Goal: Navigation & Orientation: Find specific page/section

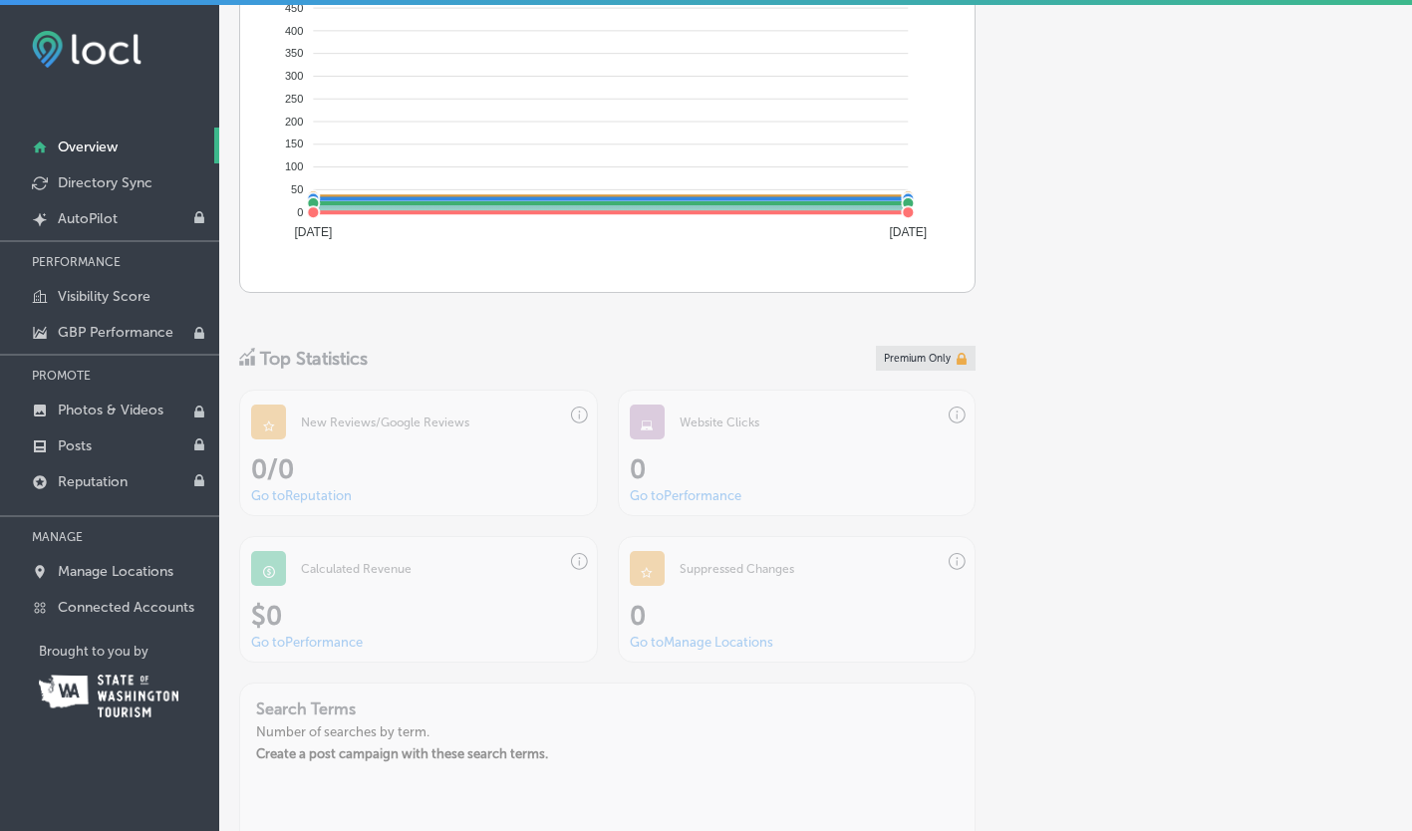
scroll to position [1265, 0]
click at [156, 602] on p "Connected Accounts" at bounding box center [126, 607] width 136 height 17
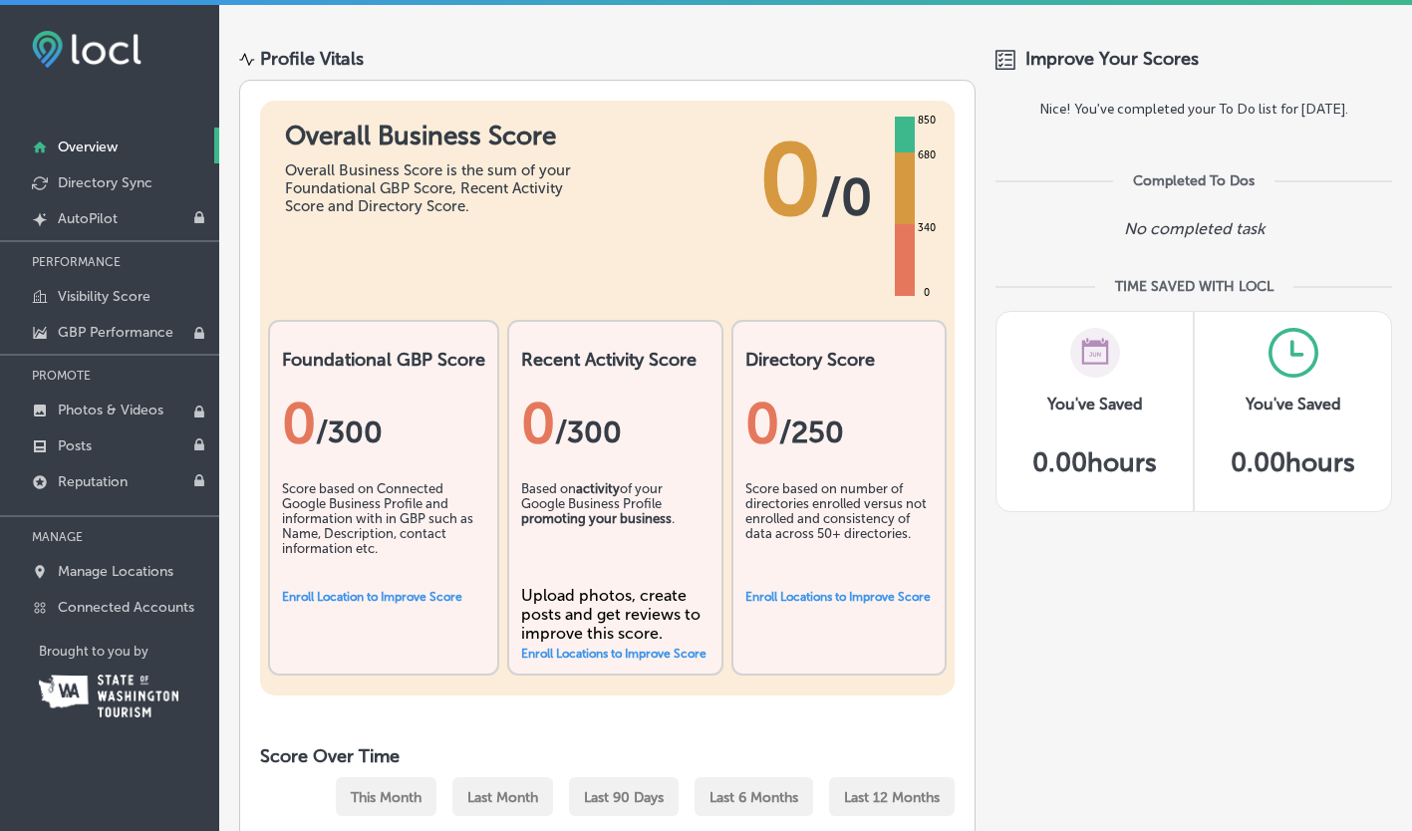
scroll to position [0, 0]
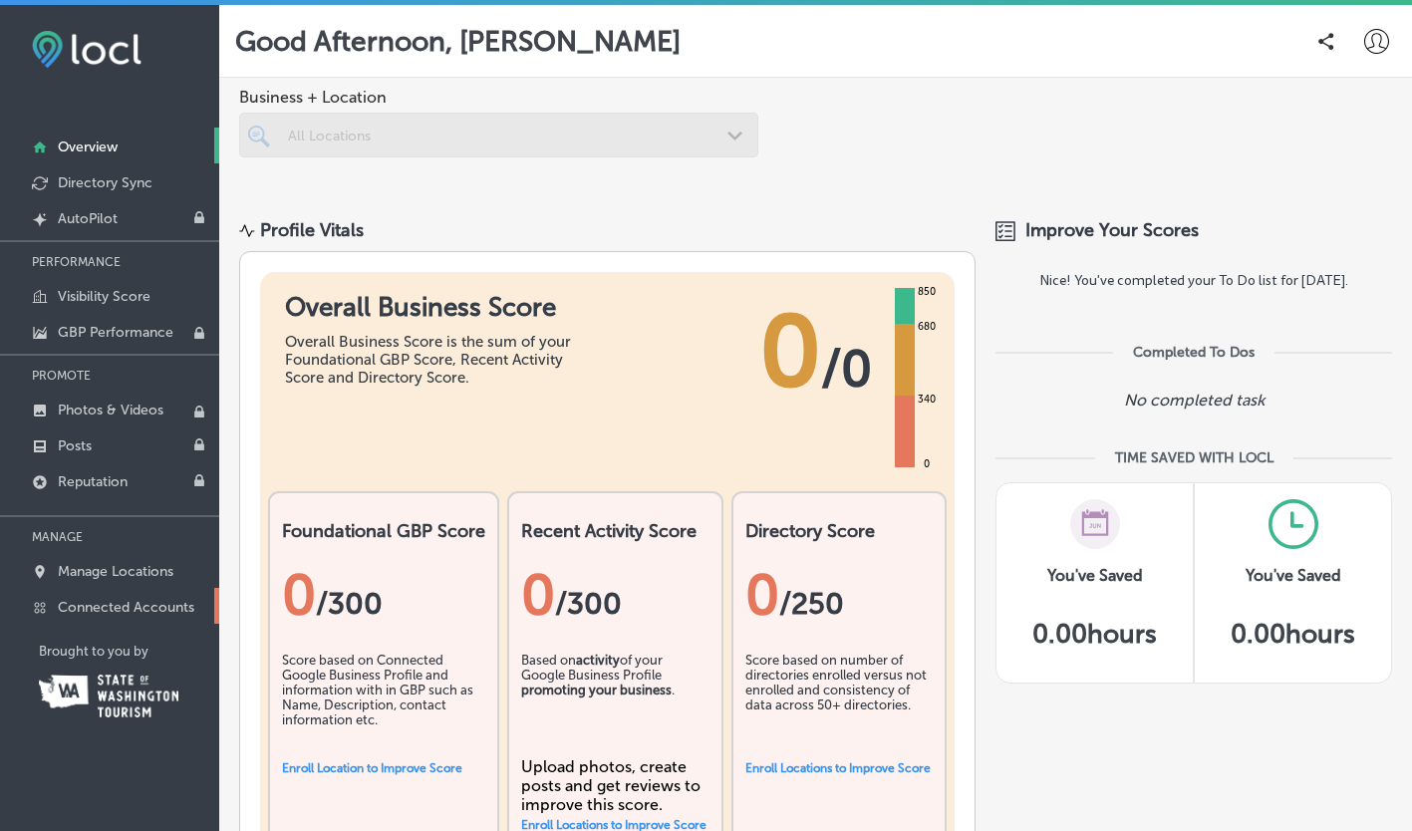
click at [102, 608] on p "Connected Accounts" at bounding box center [126, 607] width 136 height 17
click at [128, 573] on p "Manage Locations" at bounding box center [116, 571] width 116 height 17
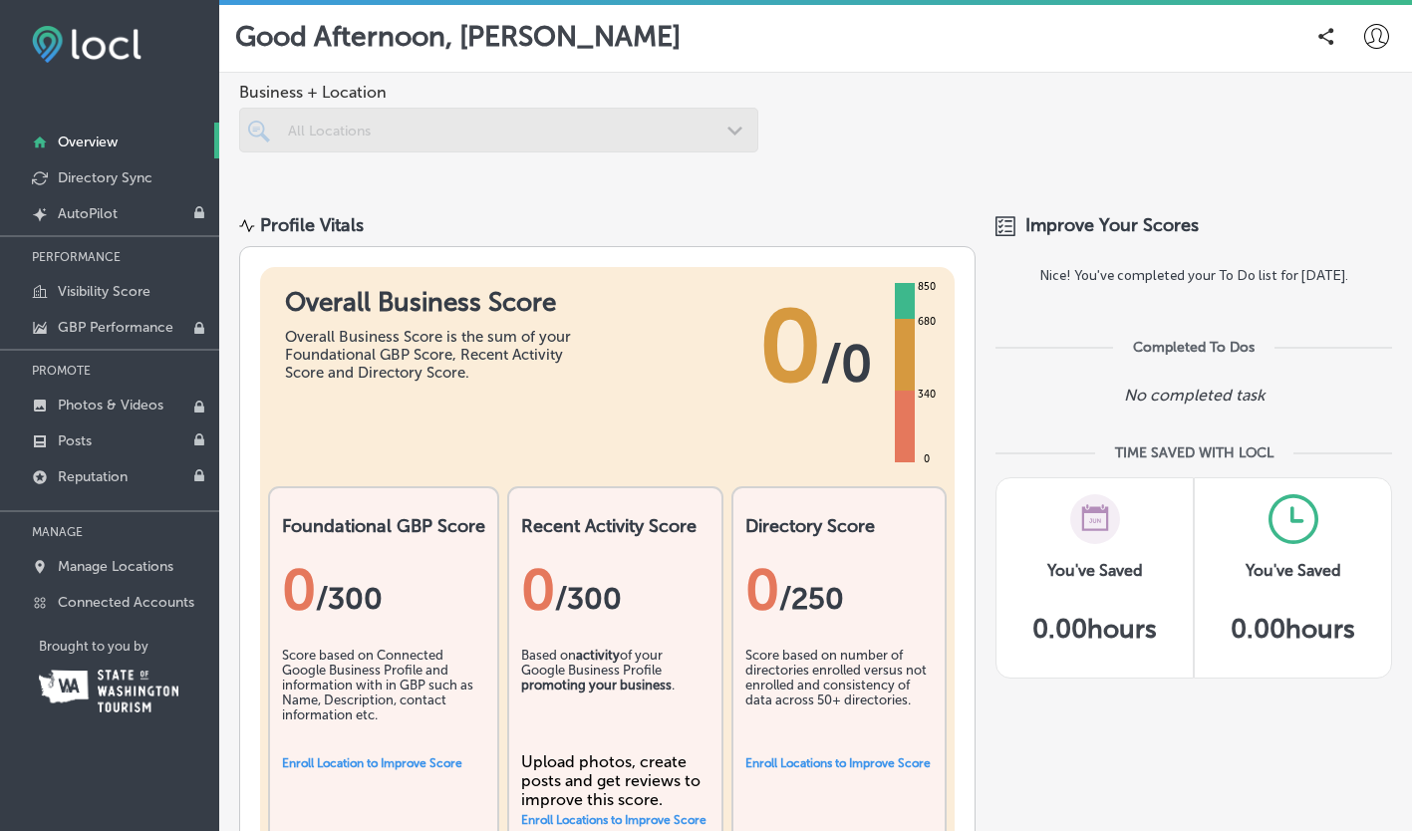
click at [1364, 37] on icon at bounding box center [1376, 36] width 25 height 25
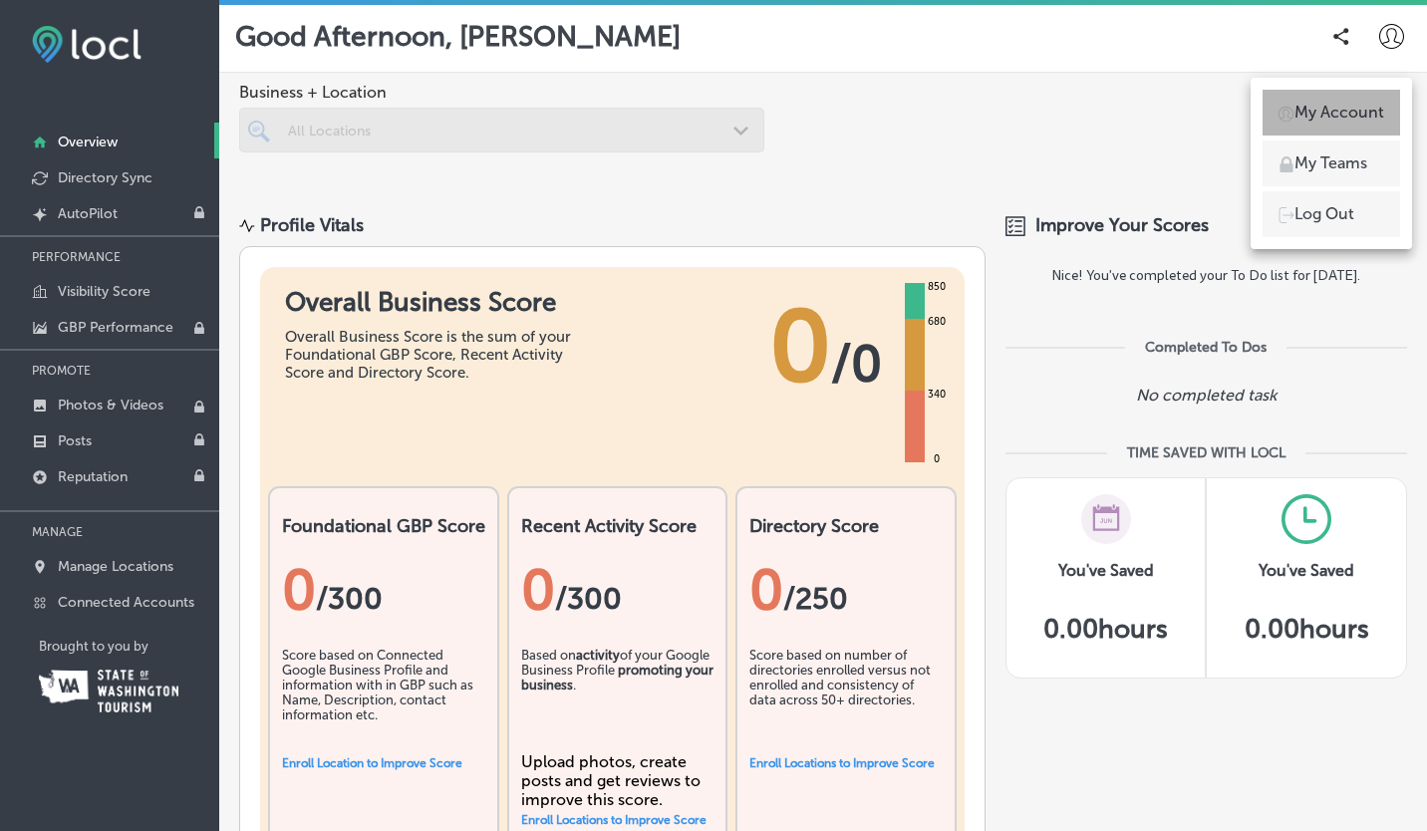
click at [1312, 130] on li "My Account" at bounding box center [1330, 113] width 137 height 46
click at [1313, 121] on p "My Account" at bounding box center [1339, 113] width 90 height 24
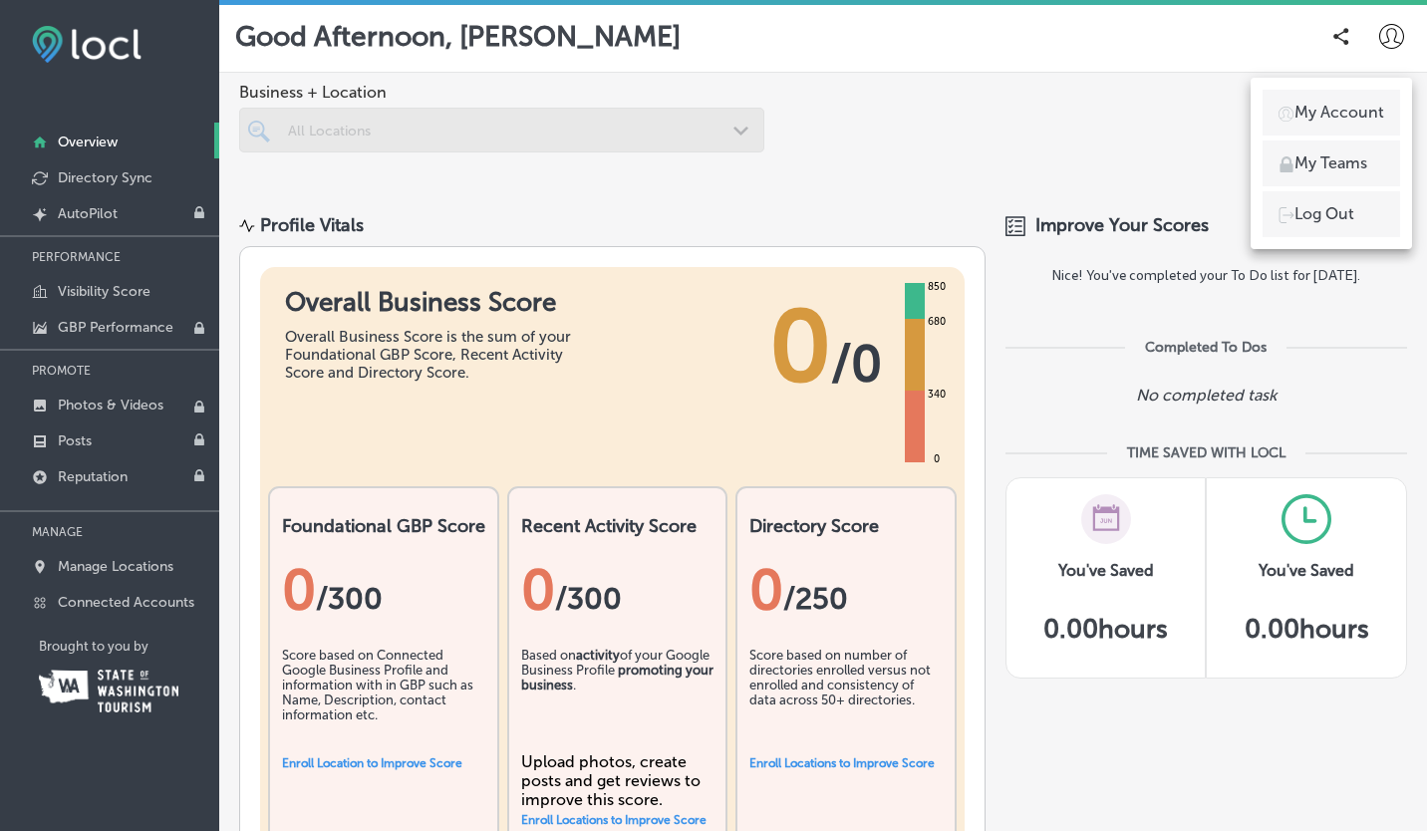
click at [1313, 121] on p "My Account" at bounding box center [1339, 113] width 90 height 24
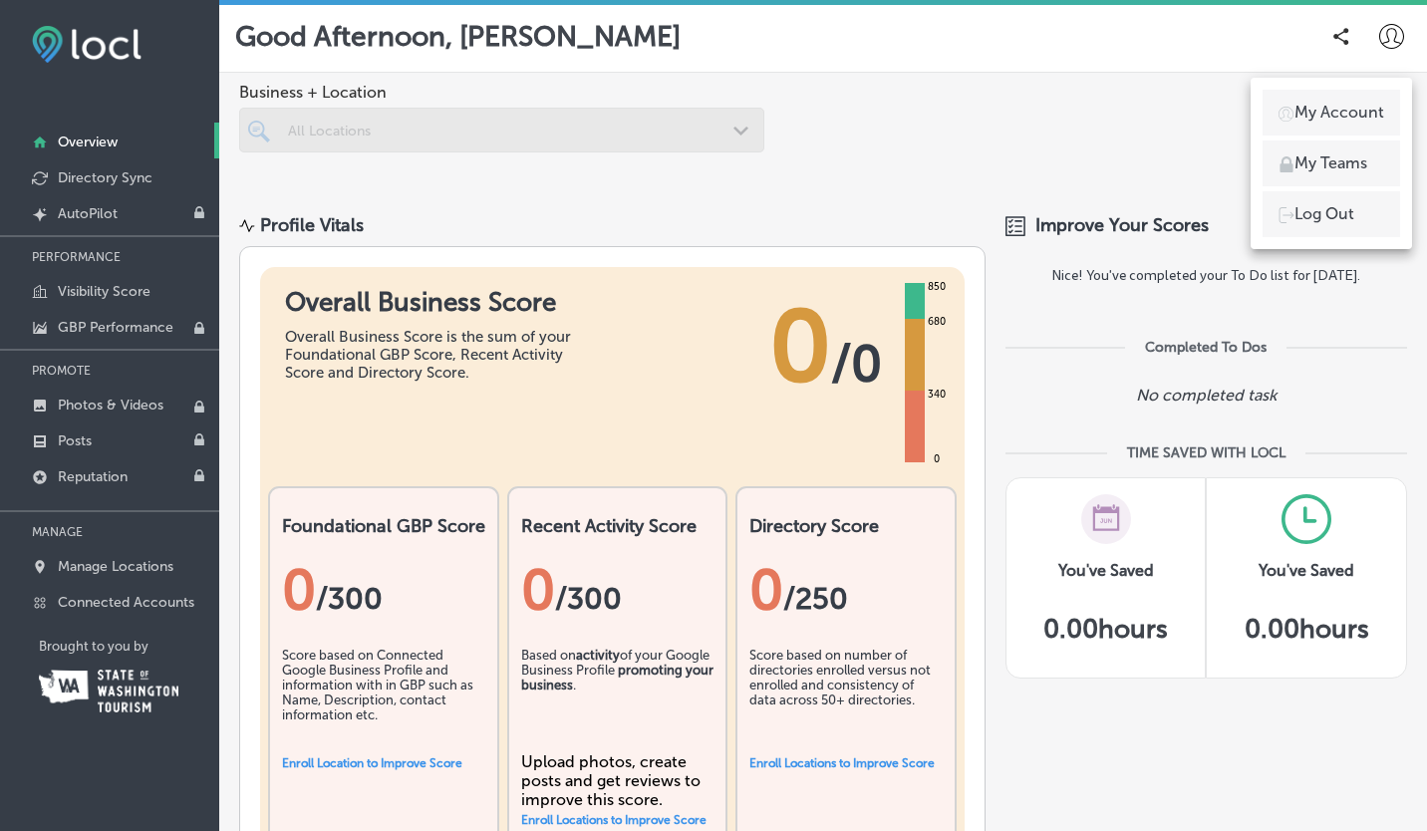
click at [1313, 121] on p "My Account" at bounding box center [1339, 113] width 90 height 24
click at [1329, 109] on p "My Account" at bounding box center [1339, 113] width 90 height 24
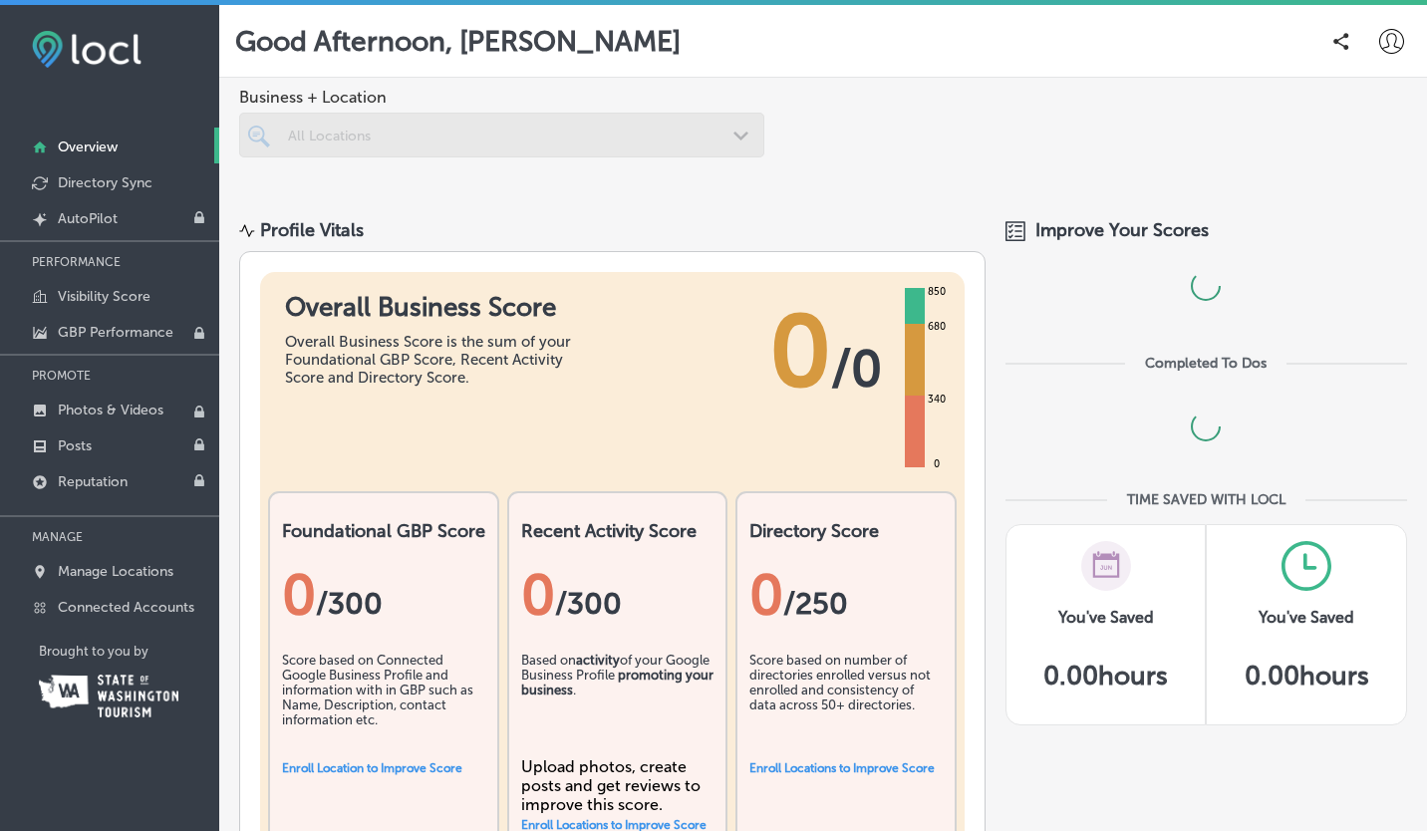
scroll to position [5, 0]
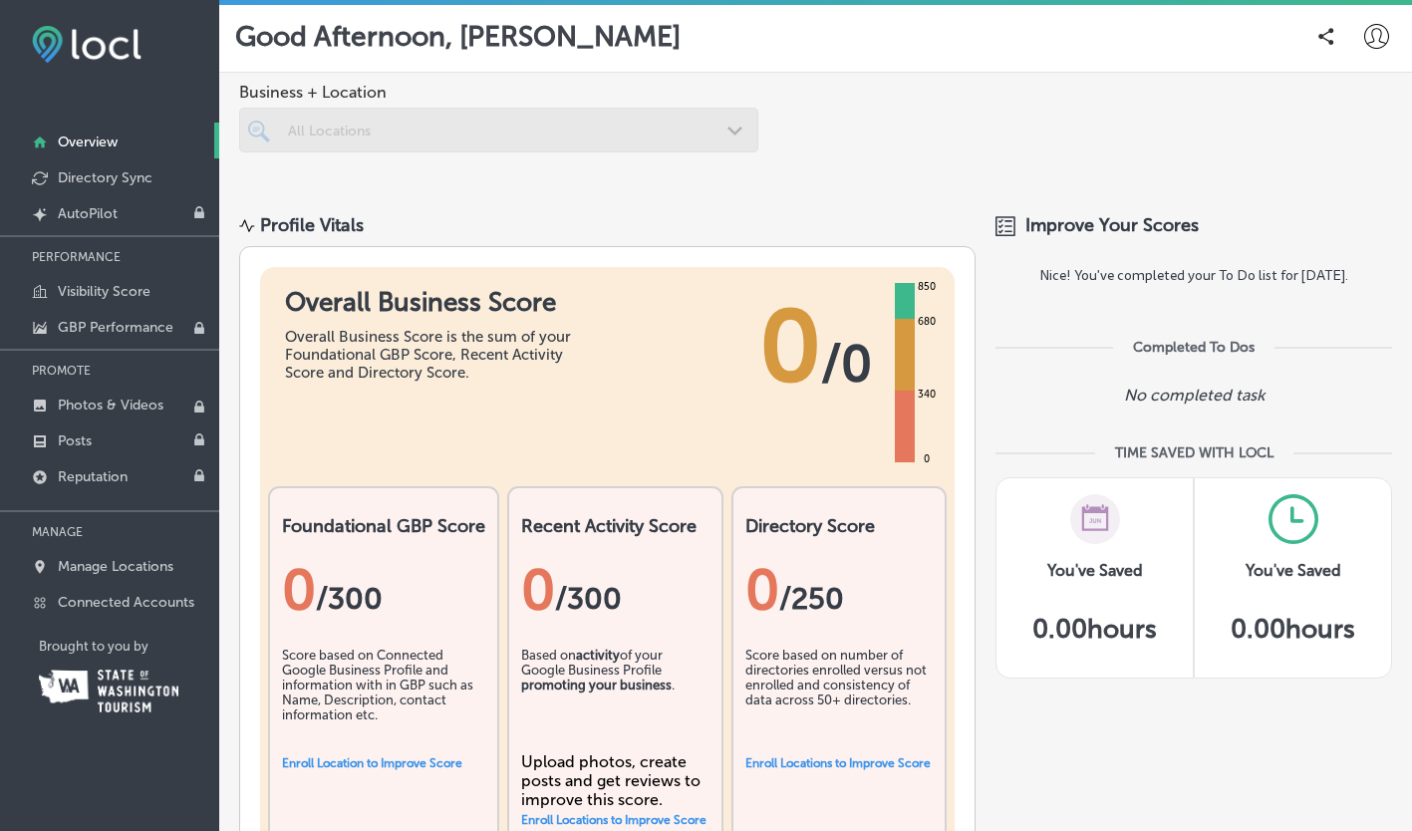
click at [1367, 29] on icon at bounding box center [1376, 36] width 25 height 25
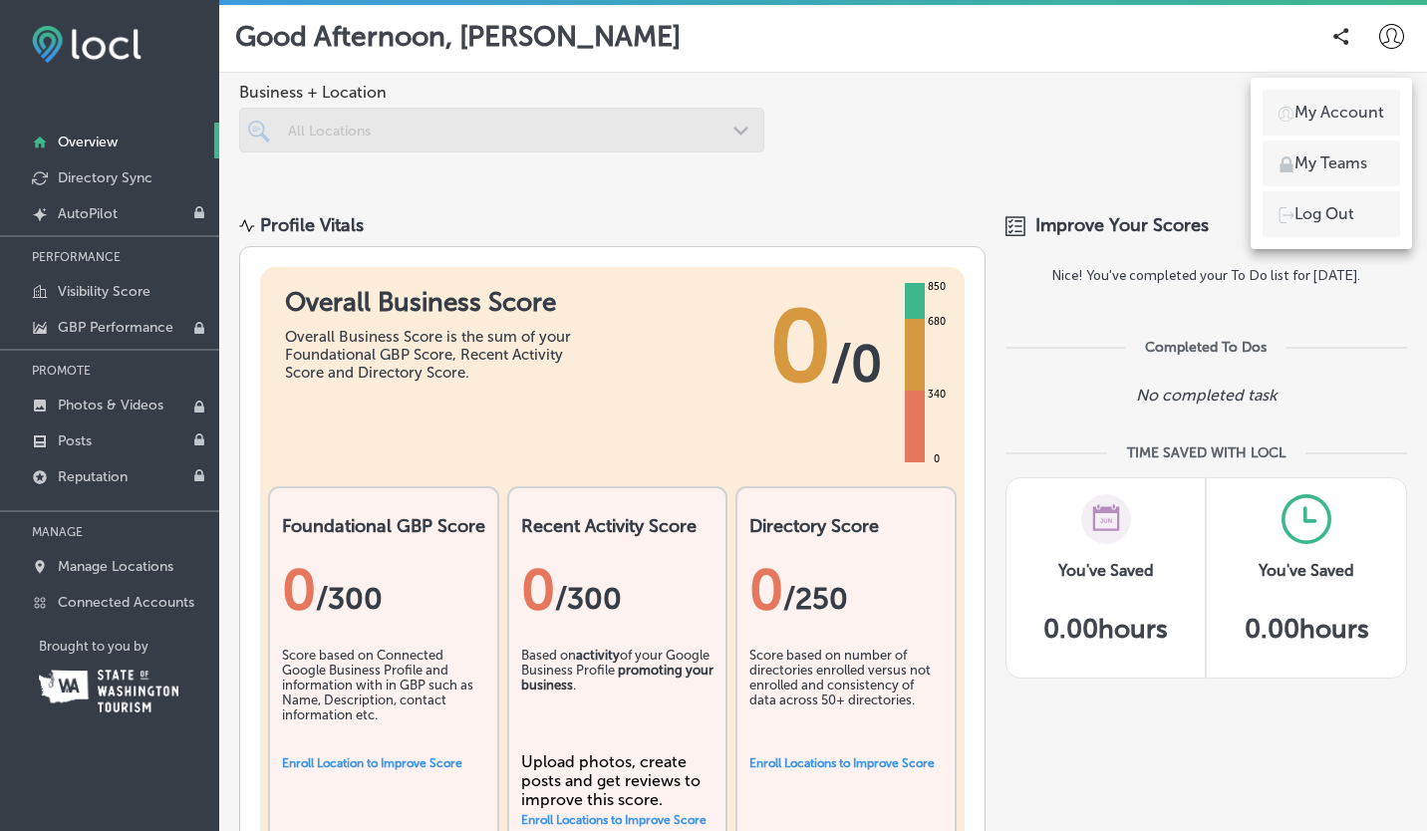
click at [1322, 113] on p "My Account" at bounding box center [1339, 113] width 90 height 24
click at [1032, 111] on div at bounding box center [713, 415] width 1427 height 831
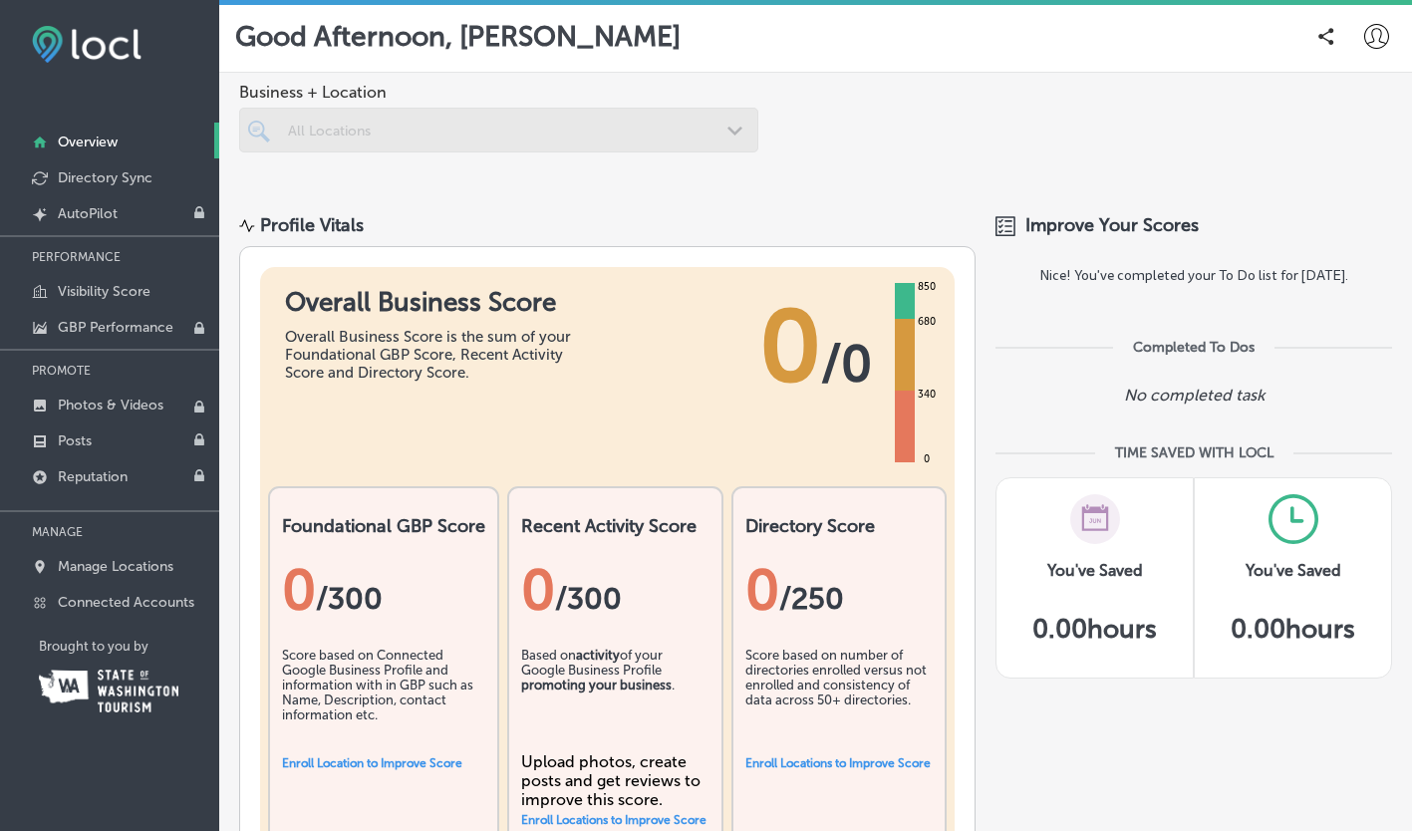
click at [1368, 24] on icon at bounding box center [1376, 36] width 25 height 25
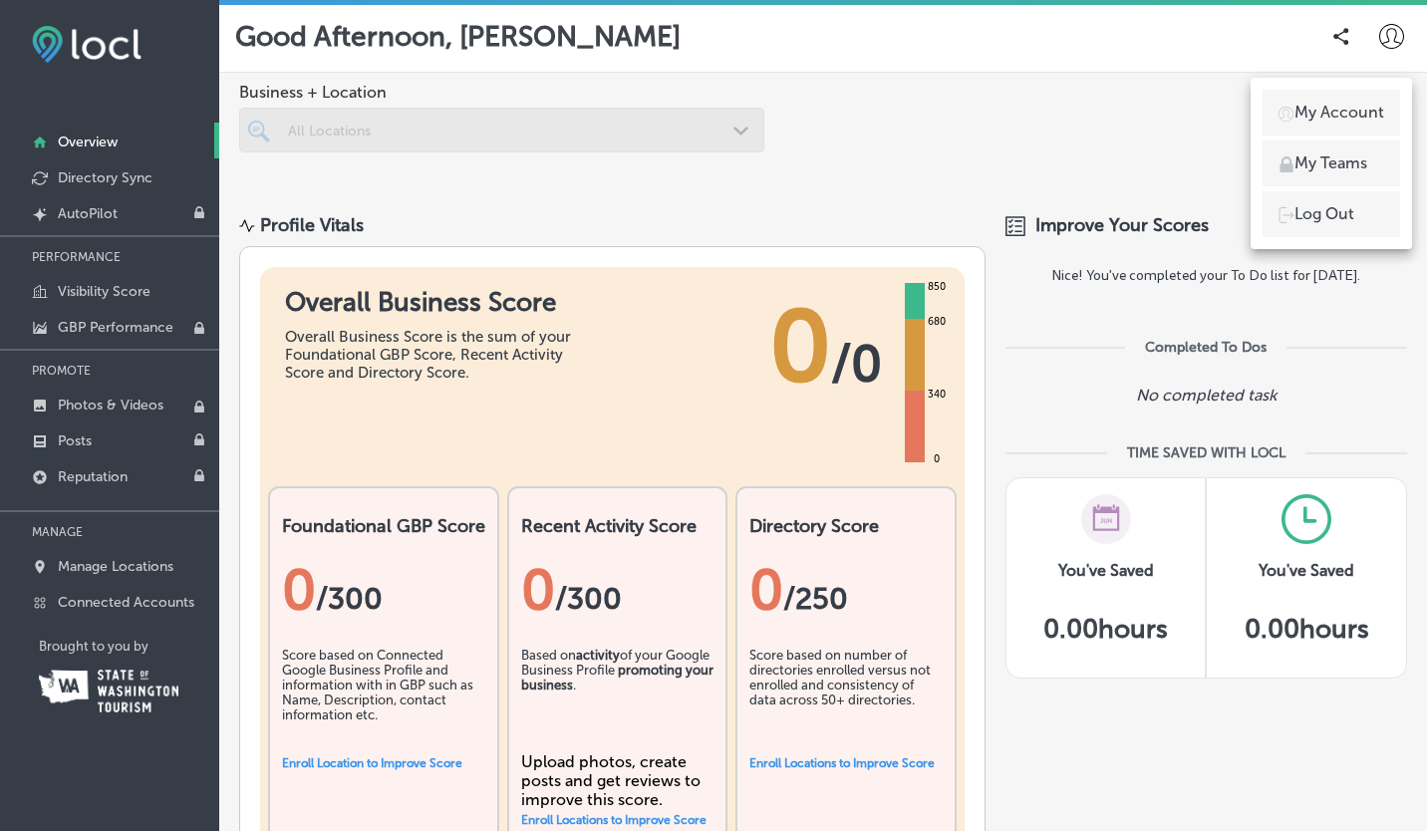
click at [1299, 238] on div "My Account My Teams Log Out" at bounding box center [1330, 163] width 161 height 171
click at [1303, 216] on p "Log Out" at bounding box center [1324, 214] width 60 height 24
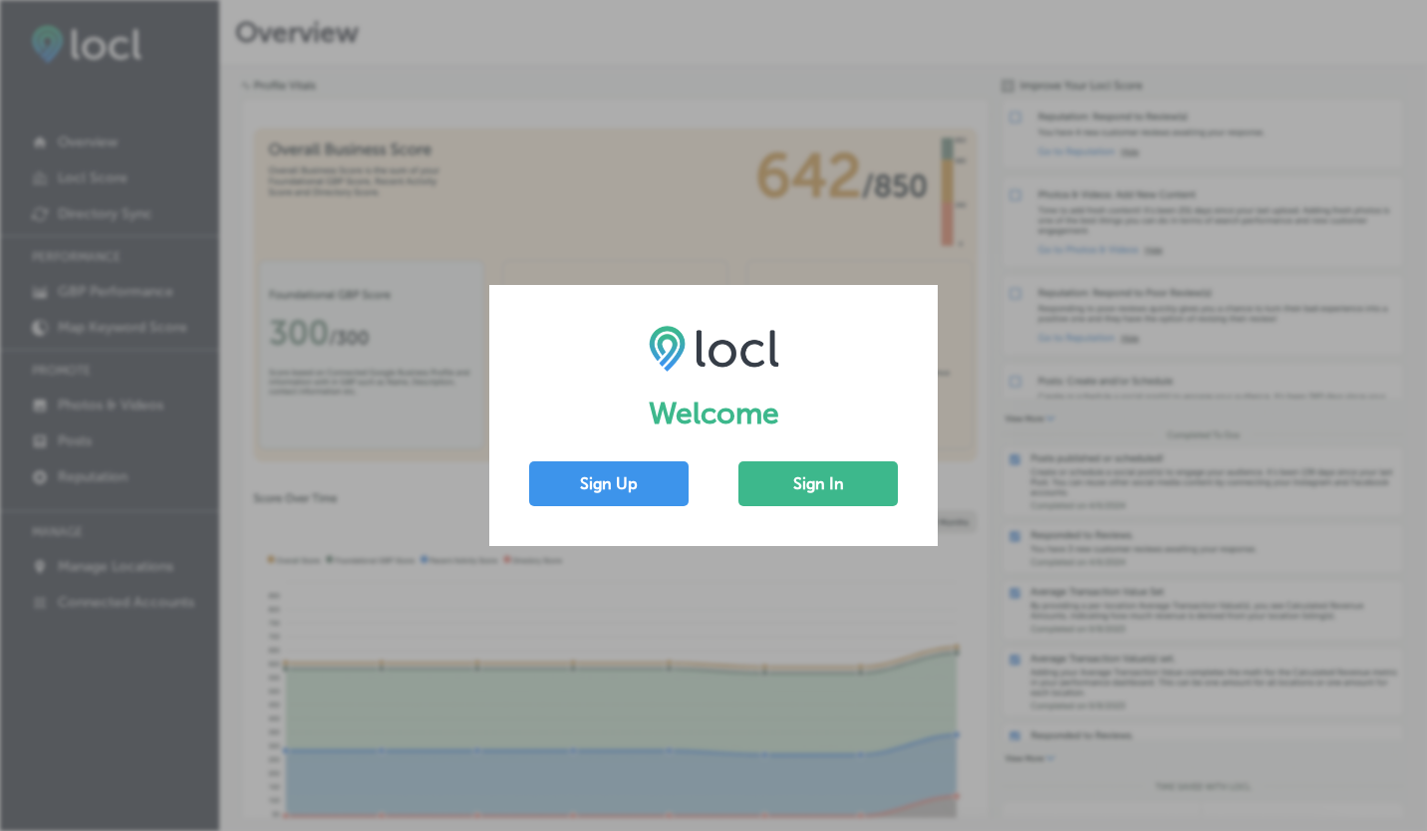
click at [819, 521] on div "Welcome Sign Up Sign In" at bounding box center [713, 415] width 448 height 260
click at [820, 496] on button "Sign In" at bounding box center [817, 483] width 159 height 45
